Goal: Browse casually: Explore the website without a specific task or goal

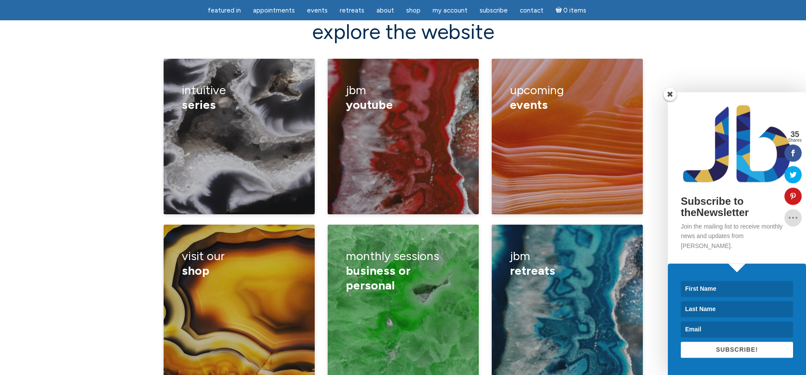
scroll to position [1230, 0]
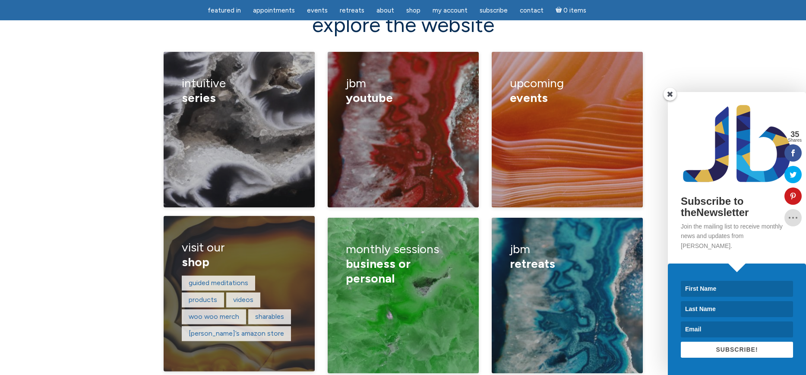
click at [206, 254] on span "shop" at bounding box center [196, 261] width 28 height 15
click at [219, 317] on figcaption "visit our shop guided meditations products videos woo woo merch sharables Jamie…" at bounding box center [239, 293] width 151 height 155
click at [225, 278] on link "guided meditations" at bounding box center [219, 282] width 60 height 8
click at [210, 295] on link "products" at bounding box center [203, 299] width 28 height 8
click at [208, 312] on link "woo woo merch" at bounding box center [214, 316] width 50 height 8
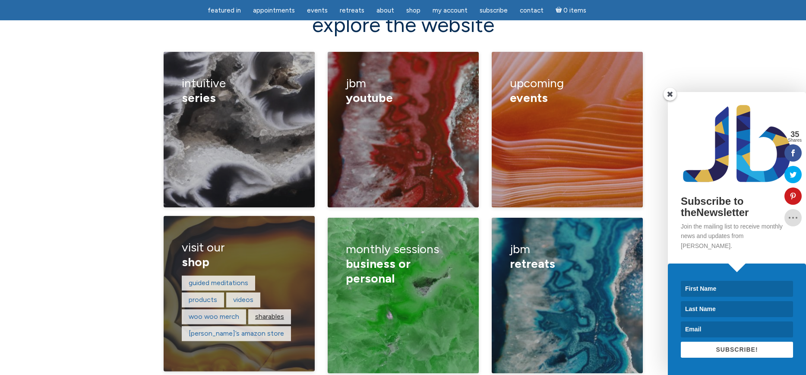
click at [278, 312] on link "sharables" at bounding box center [269, 316] width 29 height 8
click at [249, 329] on link "Jamie’s amazon store" at bounding box center [236, 333] width 95 height 8
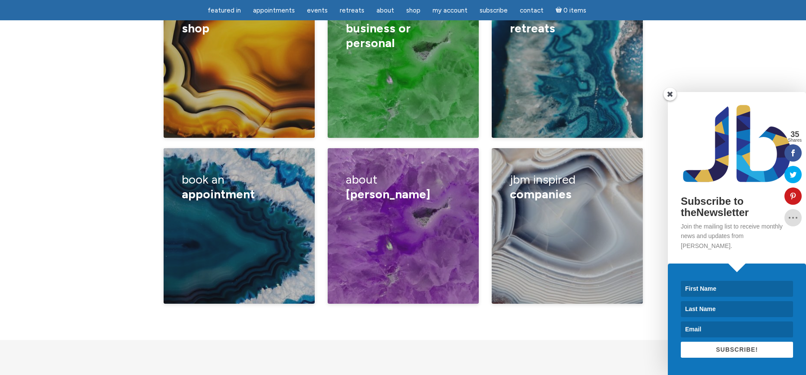
scroll to position [1476, 0]
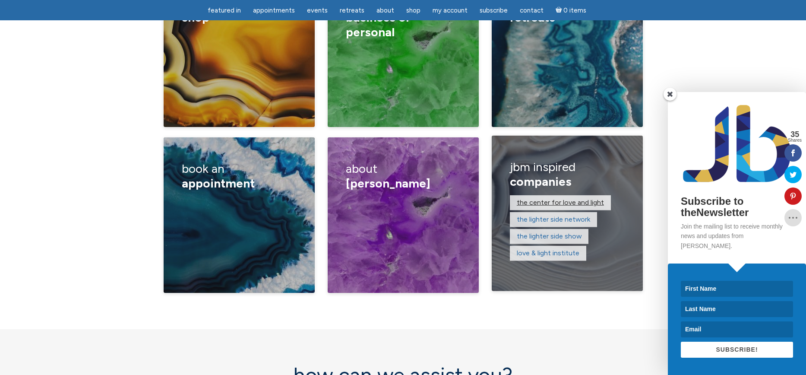
click at [560, 198] on link "The Center for Love and Light" at bounding box center [560, 202] width 87 height 8
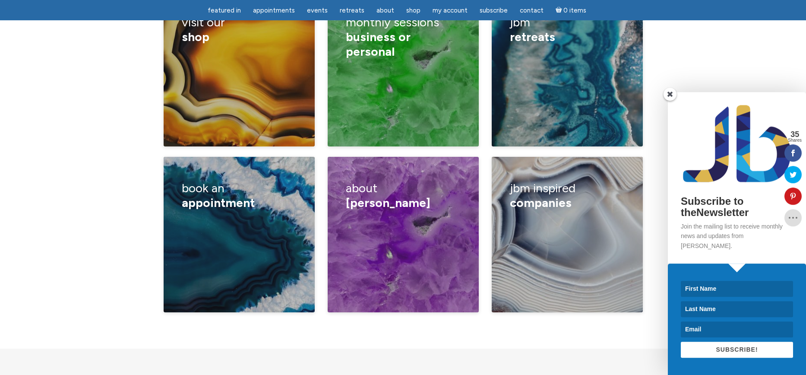
scroll to position [1427, 0]
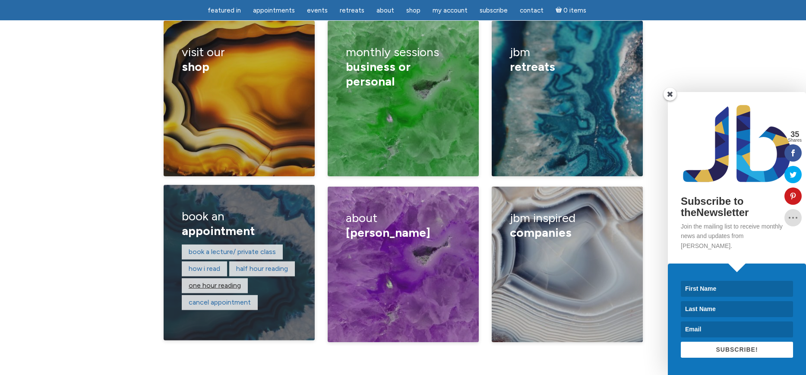
click at [214, 281] on link "One hour reading" at bounding box center [215, 285] width 52 height 8
click at [220, 247] on link "Book a lecture/ private class" at bounding box center [232, 251] width 87 height 8
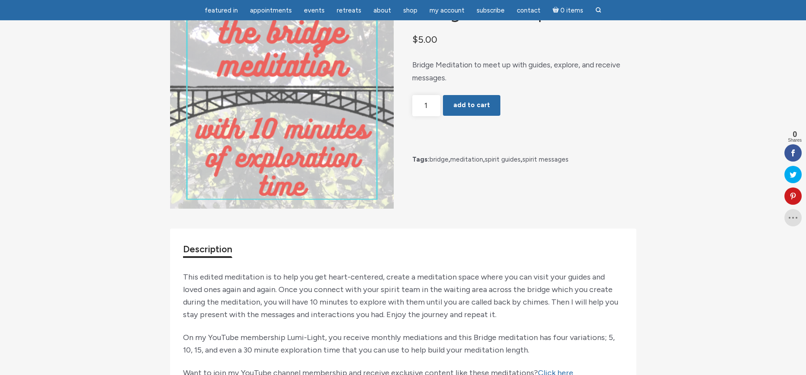
scroll to position [49, 0]
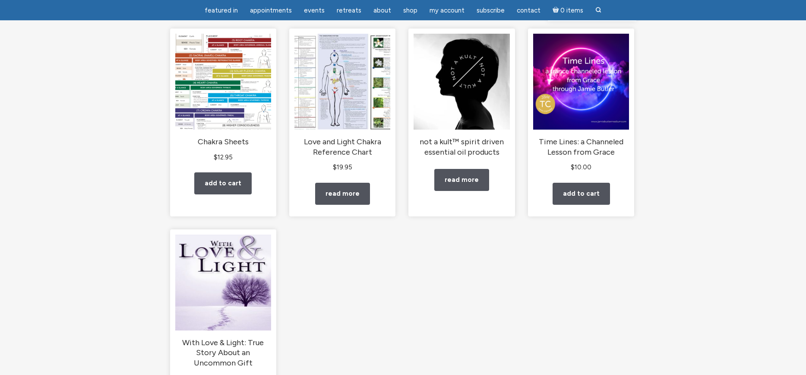
scroll to position [98, 0]
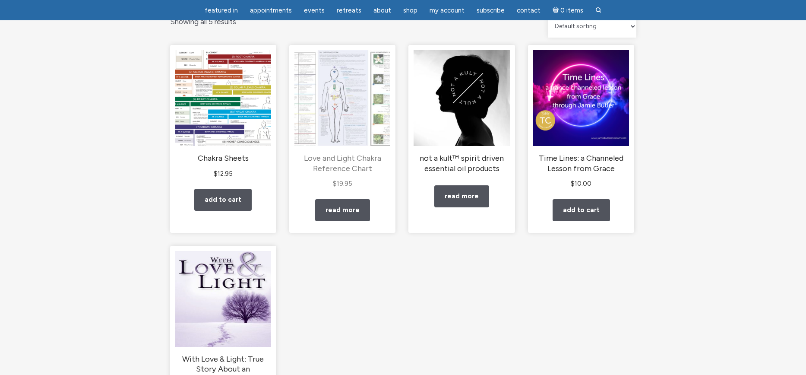
click at [332, 100] on img "main" at bounding box center [342, 98] width 96 height 96
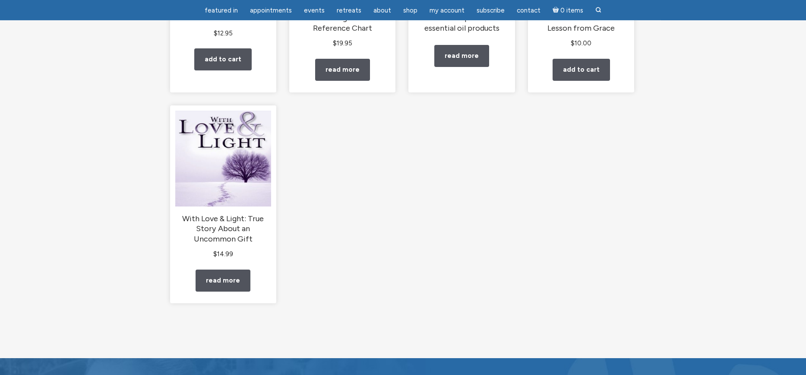
scroll to position [246, 0]
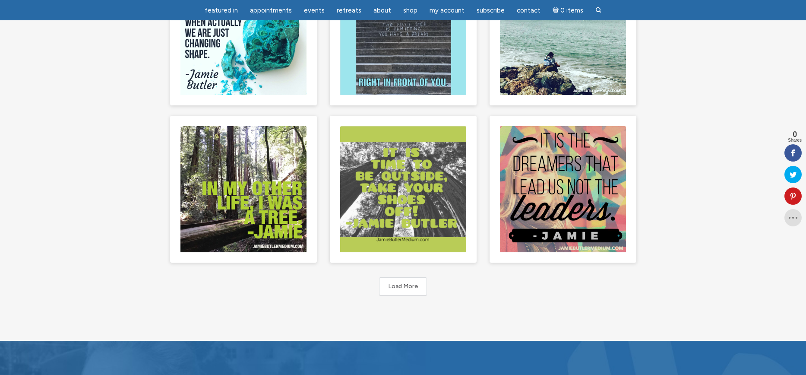
scroll to position [353, 0]
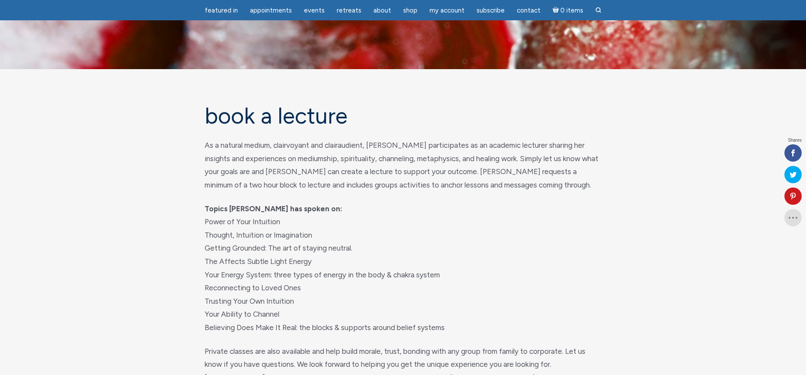
scroll to position [148, 0]
